Goal: Task Accomplishment & Management: Manage account settings

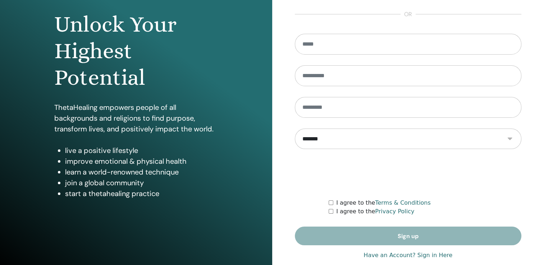
scroll to position [80, 0]
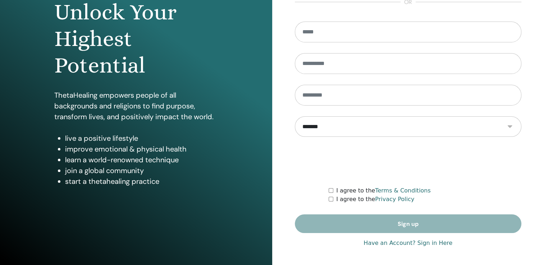
click at [417, 242] on link "Have an Account? Sign in Here" at bounding box center [408, 243] width 89 height 9
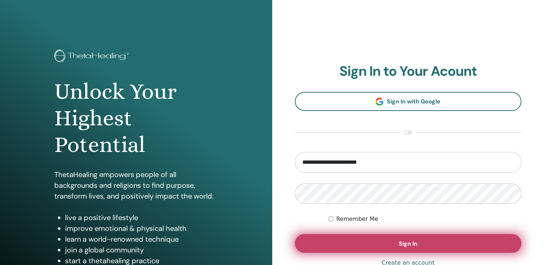
click at [414, 244] on span "Sign In" at bounding box center [408, 244] width 19 height 8
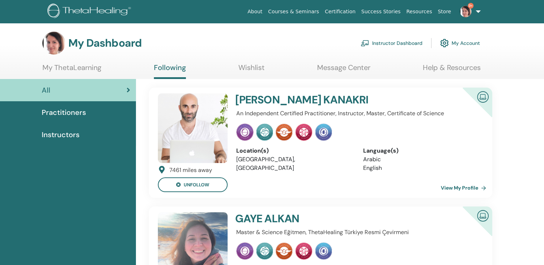
click at [398, 41] on link "Instructor Dashboard" at bounding box center [392, 43] width 62 height 16
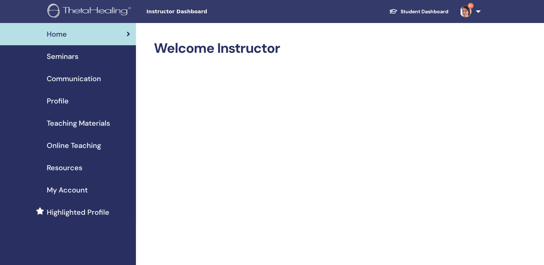
click at [67, 55] on span "Seminars" at bounding box center [63, 56] width 32 height 11
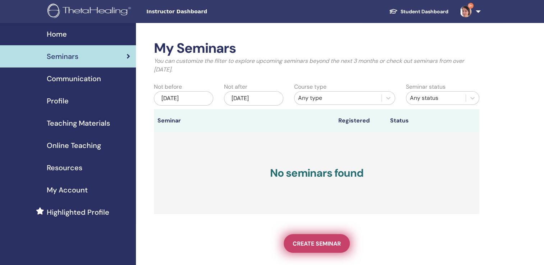
click at [308, 244] on span "Create seminar" at bounding box center [317, 244] width 48 height 8
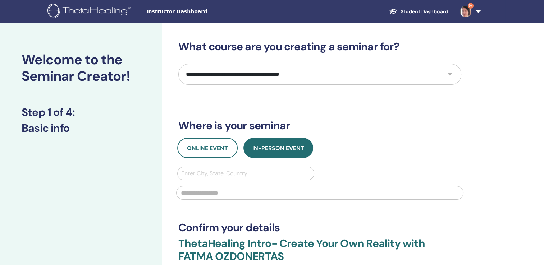
click at [306, 78] on select "**********" at bounding box center [319, 74] width 283 height 21
select select "*"
click at [178, 64] on select "**********" at bounding box center [319, 74] width 283 height 21
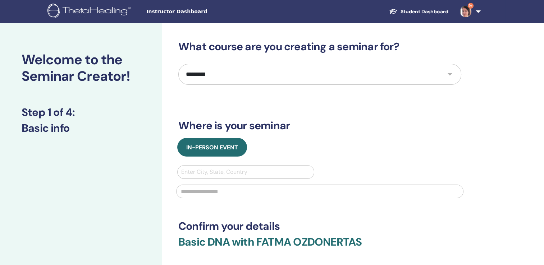
click at [218, 172] on div at bounding box center [245, 172] width 129 height 10
type input "*****"
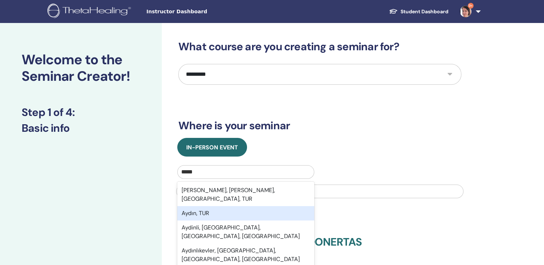
click at [212, 206] on div "Aydın, TUR" at bounding box center [245, 213] width 137 height 14
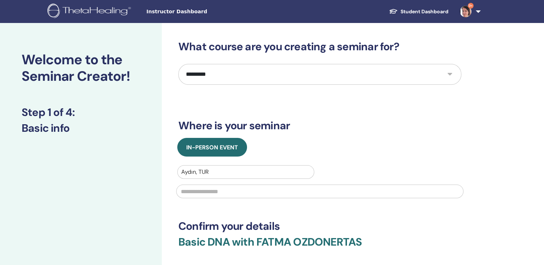
click at [207, 194] on input "text" at bounding box center [319, 192] width 287 height 14
type input "**********"
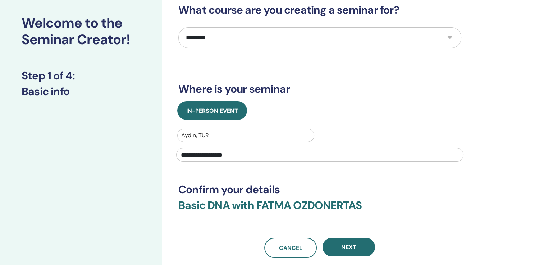
scroll to position [36, 0]
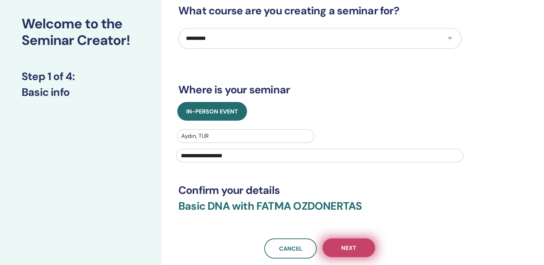
click at [345, 245] on span "Next" at bounding box center [348, 249] width 15 height 8
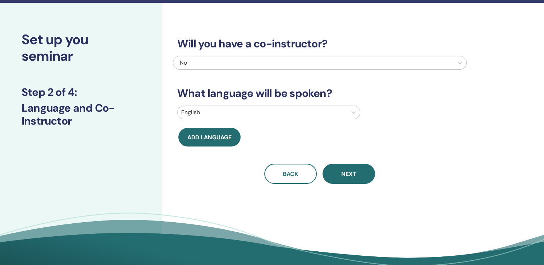
scroll to position [0, 0]
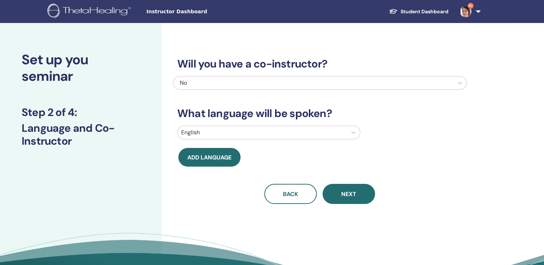
click at [252, 84] on div "No" at bounding box center [292, 83] width 224 height 9
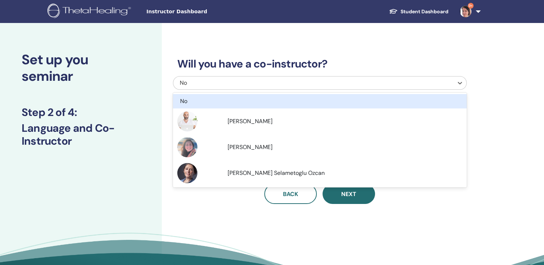
click at [252, 84] on div "No" at bounding box center [292, 83] width 224 height 9
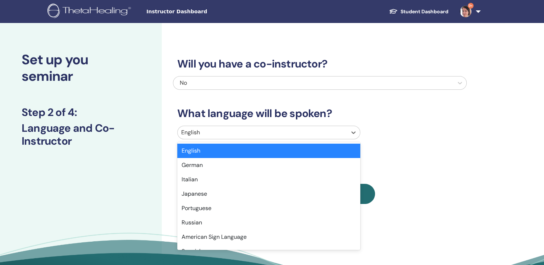
click at [263, 130] on div at bounding box center [262, 133] width 162 height 10
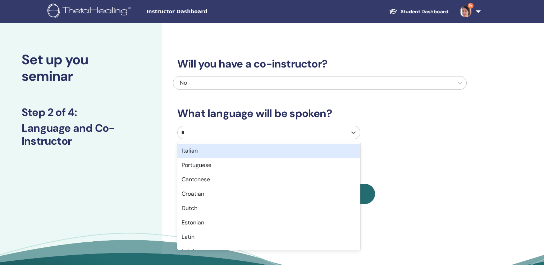
type input "**"
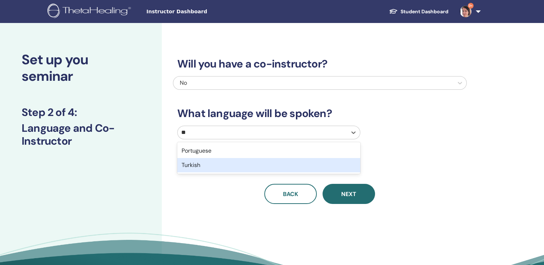
click at [245, 163] on div "Turkish" at bounding box center [268, 165] width 183 height 14
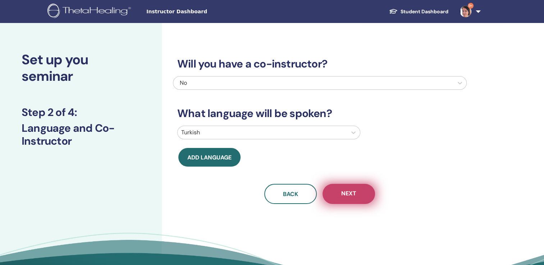
click at [338, 188] on button "Next" at bounding box center [349, 194] width 53 height 20
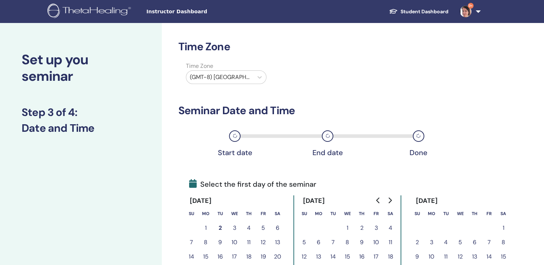
click at [249, 83] on div "(GMT-8) US/Alaska" at bounding box center [219, 77] width 67 height 13
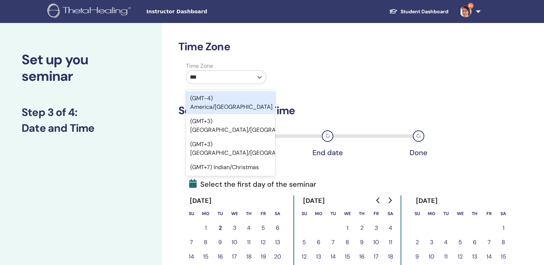
type input "****"
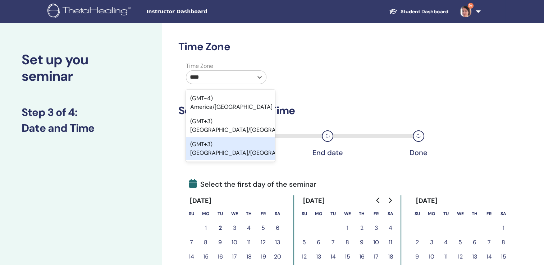
click at [246, 137] on div "(GMT+3) Europe/Istanbul" at bounding box center [230, 148] width 89 height 23
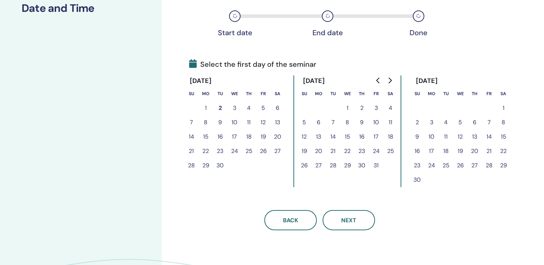
scroll to position [144, 0]
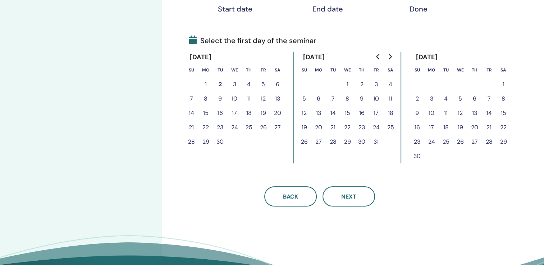
click at [206, 83] on button "1" at bounding box center [206, 84] width 14 height 14
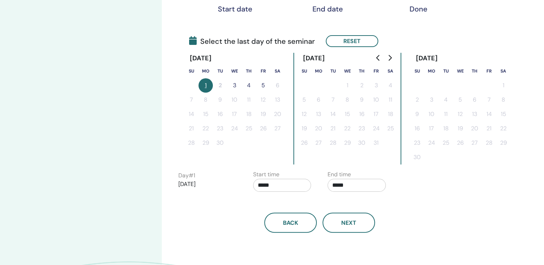
click at [249, 85] on button "4" at bounding box center [249, 85] width 14 height 14
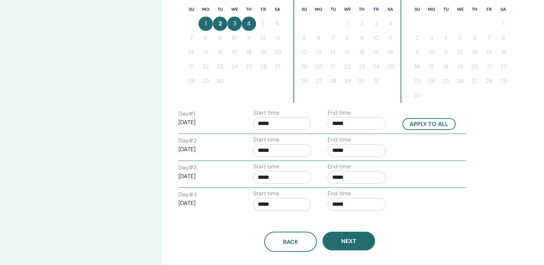
scroll to position [216, 0]
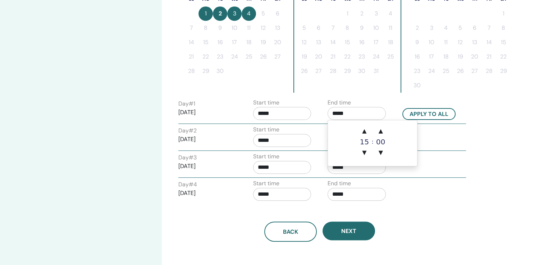
click at [356, 116] on input "*****" at bounding box center [357, 113] width 58 height 13
click at [364, 129] on span "▲" at bounding box center [364, 131] width 14 height 14
type input "*****"
click at [434, 115] on button "Apply to all" at bounding box center [429, 114] width 53 height 12
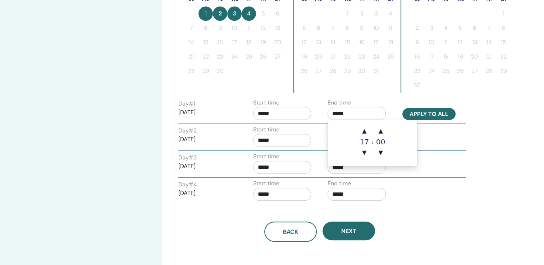
type input "*****"
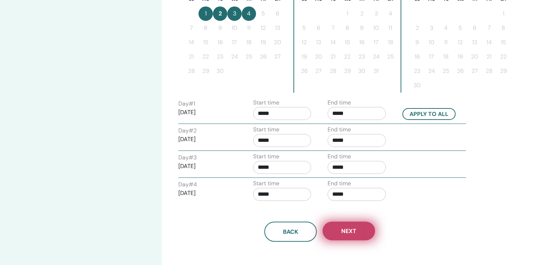
click at [353, 224] on button "Next" at bounding box center [349, 231] width 53 height 19
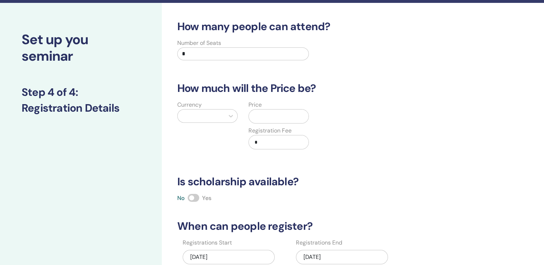
scroll to position [0, 0]
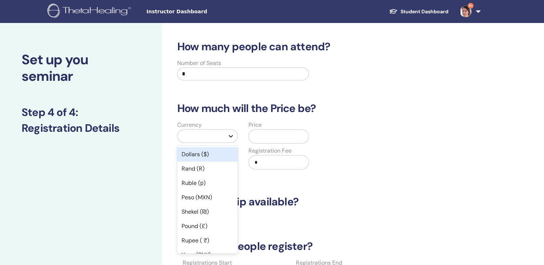
click at [233, 139] on icon at bounding box center [230, 136] width 7 height 7
click at [214, 162] on div "Rand (R)" at bounding box center [207, 169] width 60 height 14
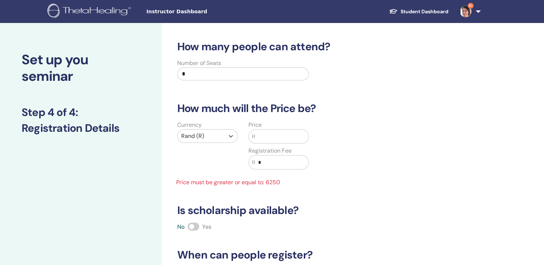
click at [214, 162] on div "Currency option Rand (R), selected. Select is focused ,type to refine list, pre…" at bounding box center [207, 150] width 71 height 58
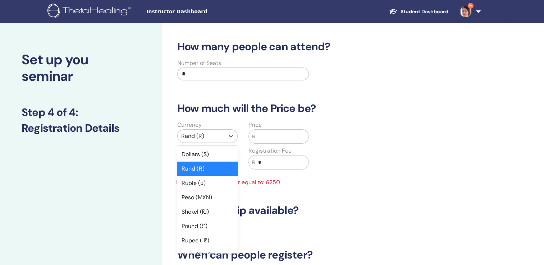
drag, startPoint x: 214, startPoint y: 162, endPoint x: 208, endPoint y: 142, distance: 20.1
click at [208, 142] on div "Rand (R)" at bounding box center [201, 136] width 47 height 13
click at [206, 151] on div "Dollars ($)" at bounding box center [207, 154] width 60 height 14
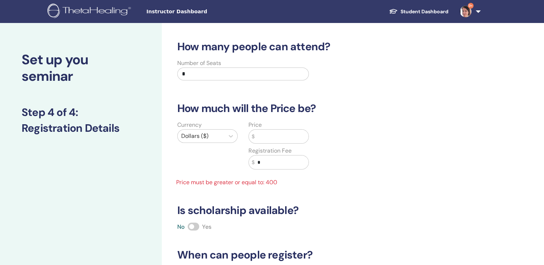
click at [261, 136] on input "text" at bounding box center [282, 137] width 54 height 14
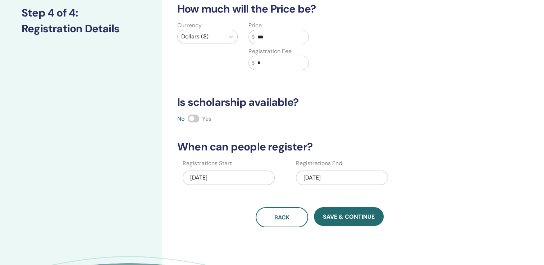
scroll to position [144, 0]
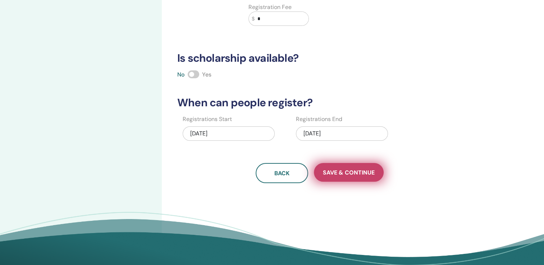
type input "***"
click at [341, 169] on span "Save & Continue" at bounding box center [349, 173] width 52 height 8
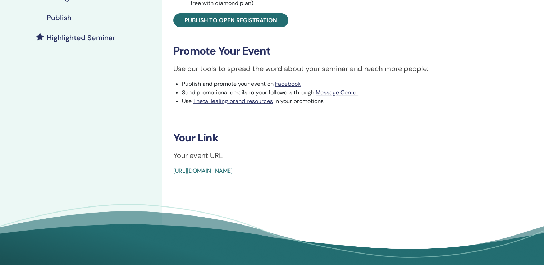
scroll to position [180, 0]
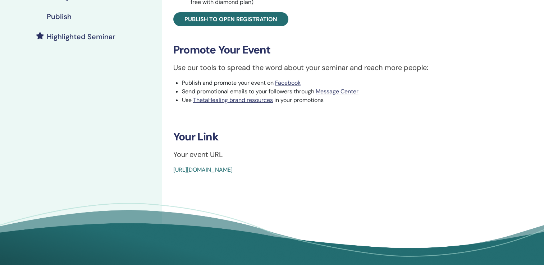
drag, startPoint x: 165, startPoint y: 169, endPoint x: 336, endPoint y: 181, distance: 171.3
click at [336, 181] on div "Basic DNA Event Type In-Person Event Status Not Published Registrations 0/1 Pub…" at bounding box center [343, 59] width 363 height 432
copy link "[URL][DOMAIN_NAME]"
click at [305, 187] on div "Basic DNA Event Type In-Person Event Status Not Published Registrations 0/1 Pub…" at bounding box center [343, 59] width 363 height 432
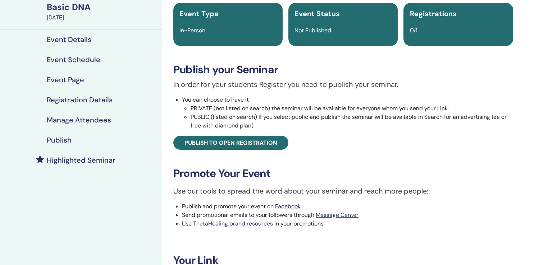
scroll to position [36, 0]
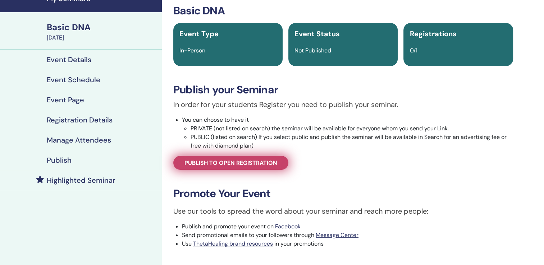
click at [237, 163] on span "Publish to open registration" at bounding box center [231, 163] width 93 height 8
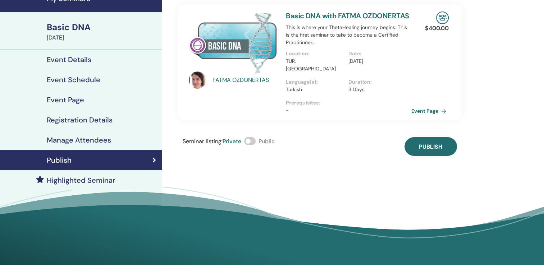
click at [86, 122] on h4 "Registration Details" at bounding box center [80, 120] width 66 height 9
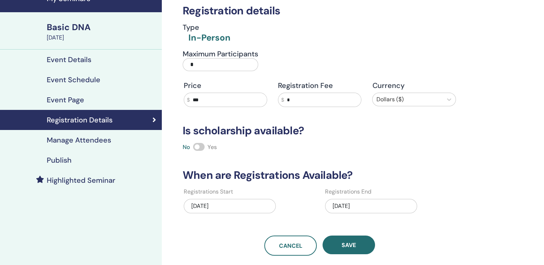
click at [201, 62] on input "*" at bounding box center [221, 64] width 76 height 13
drag, startPoint x: 201, startPoint y: 63, endPoint x: 185, endPoint y: 62, distance: 16.6
click at [185, 62] on input "*" at bounding box center [221, 64] width 76 height 13
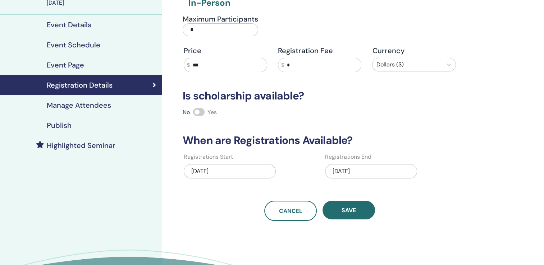
scroll to position [72, 0]
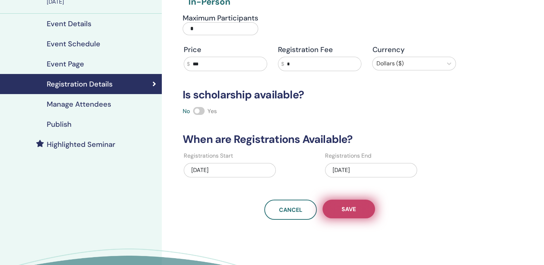
type input "*"
click at [337, 205] on button "Save" at bounding box center [349, 209] width 53 height 19
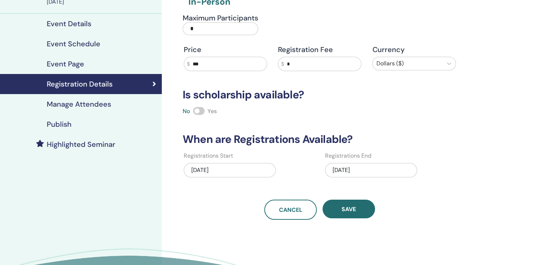
click at [123, 144] on div "Highlighted Seminar" at bounding box center [81, 144] width 150 height 9
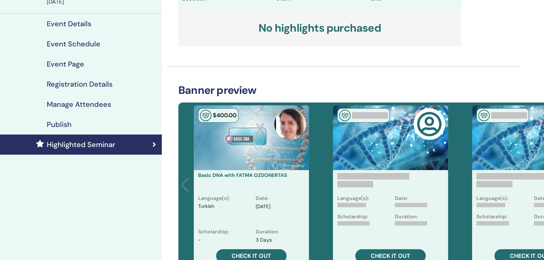
click at [122, 124] on div "Publish" at bounding box center [81, 124] width 150 height 9
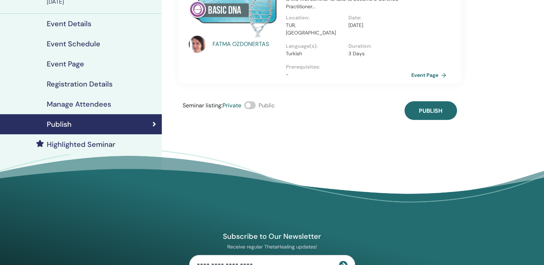
drag, startPoint x: 355, startPoint y: 132, endPoint x: 355, endPoint y: 146, distance: 13.7
drag, startPoint x: 355, startPoint y: 146, endPoint x: 332, endPoint y: 146, distance: 23.0
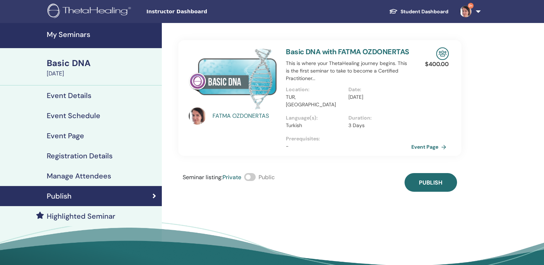
click at [130, 151] on link "Registration Details" at bounding box center [81, 156] width 162 height 20
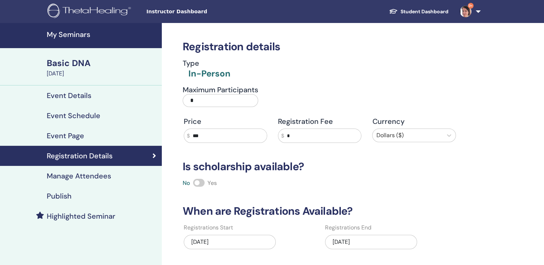
click at [200, 104] on input "*" at bounding box center [221, 100] width 76 height 13
drag, startPoint x: 200, startPoint y: 104, endPoint x: 179, endPoint y: 105, distance: 21.6
click at [181, 105] on div "Maximum Participants *" at bounding box center [245, 99] width 137 height 26
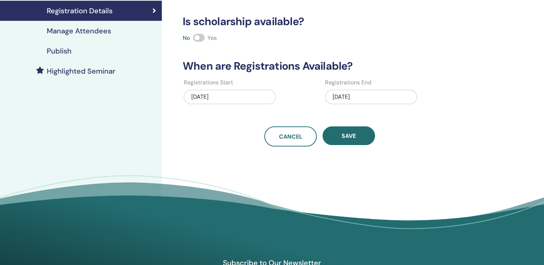
scroll to position [144, 0]
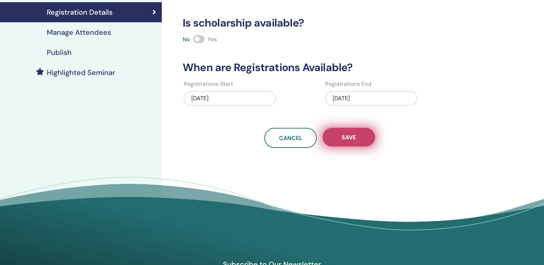
type input "*"
click at [347, 134] on span "Save" at bounding box center [349, 138] width 14 height 8
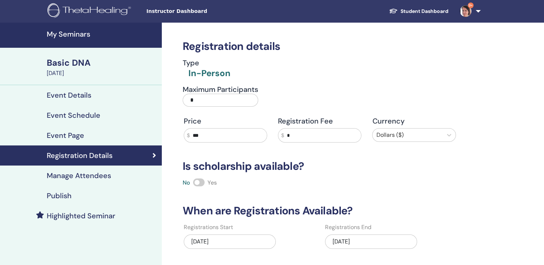
scroll to position [0, 0]
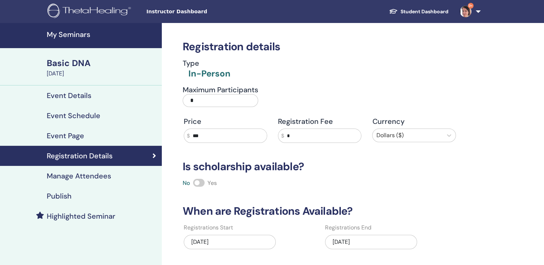
click at [108, 193] on div "Publish" at bounding box center [81, 196] width 150 height 9
